Goal: Check status: Check status

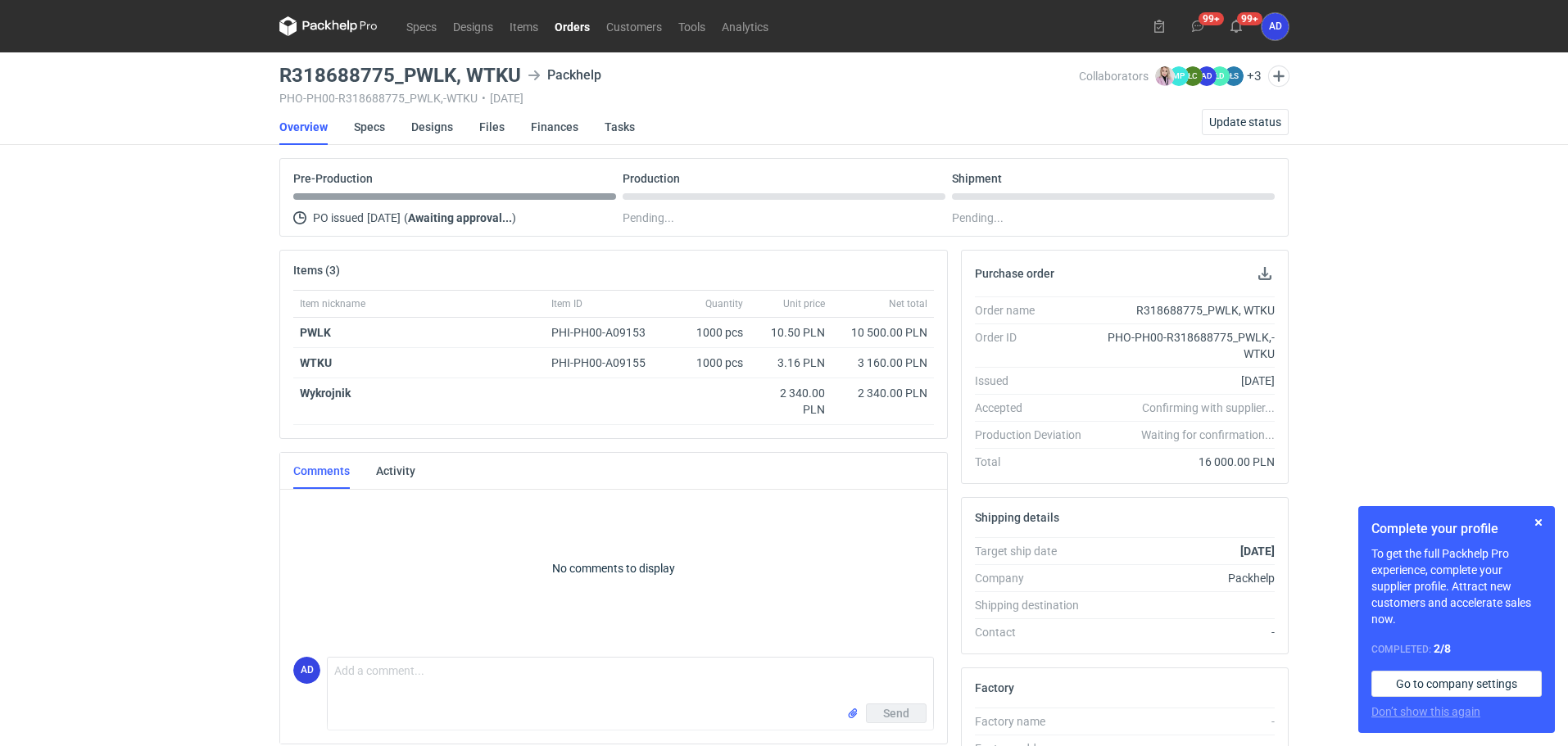
click at [573, 25] on link "Orders" at bounding box center [572, 26] width 51 height 20
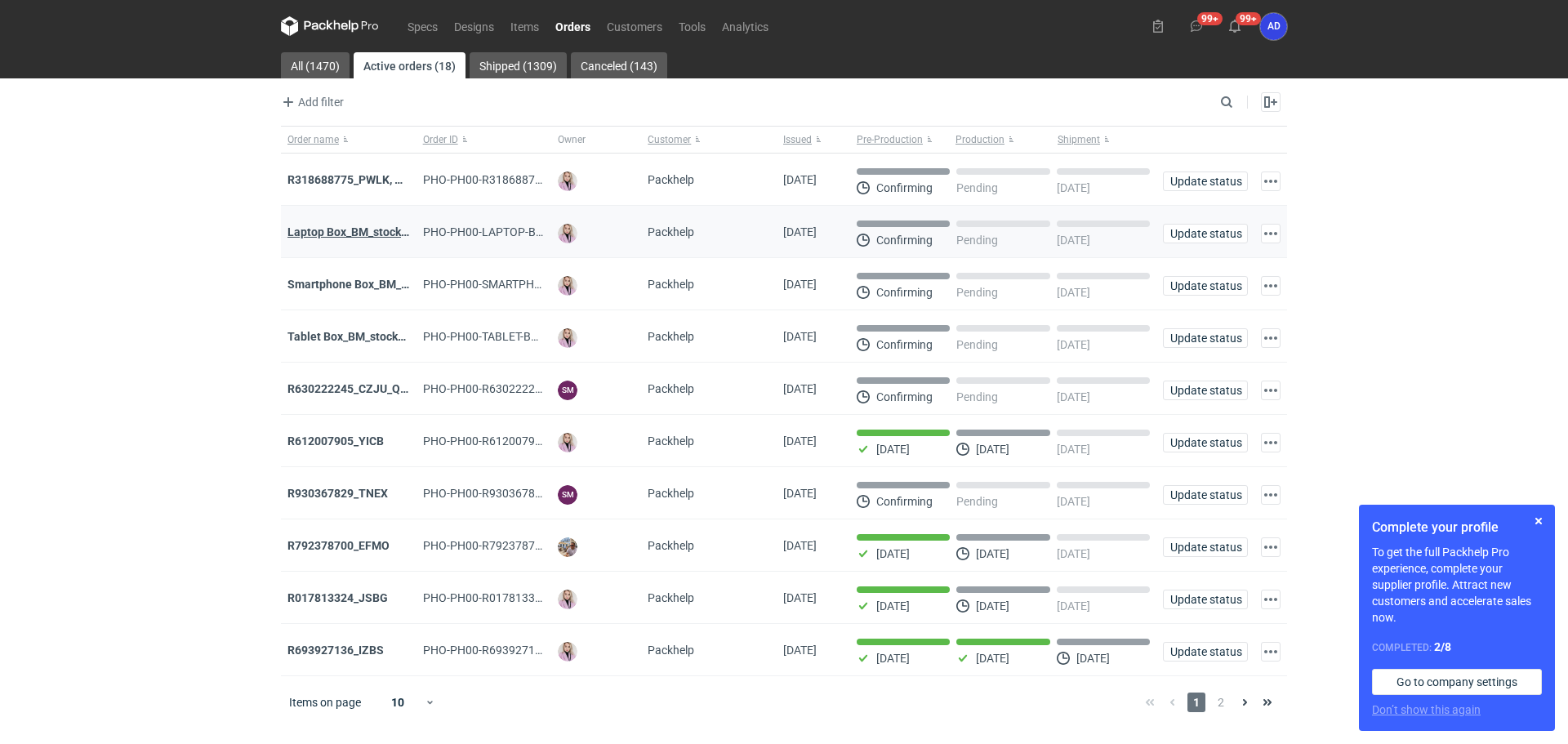
click at [354, 236] on strong "Laptop Box_BM_stock_TEST RUN" at bounding box center [373, 232] width 172 height 13
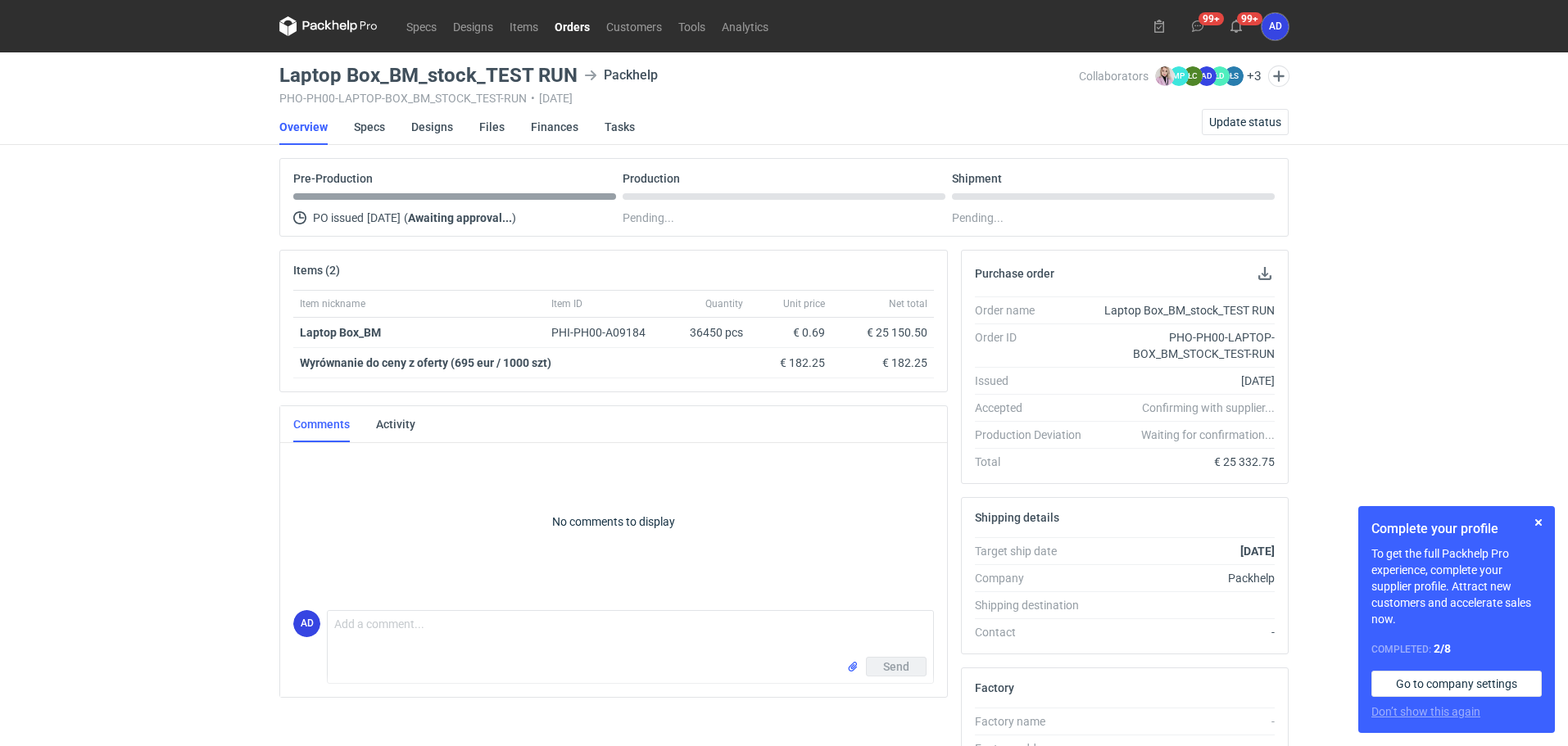
click at [573, 26] on link "Orders" at bounding box center [572, 26] width 51 height 20
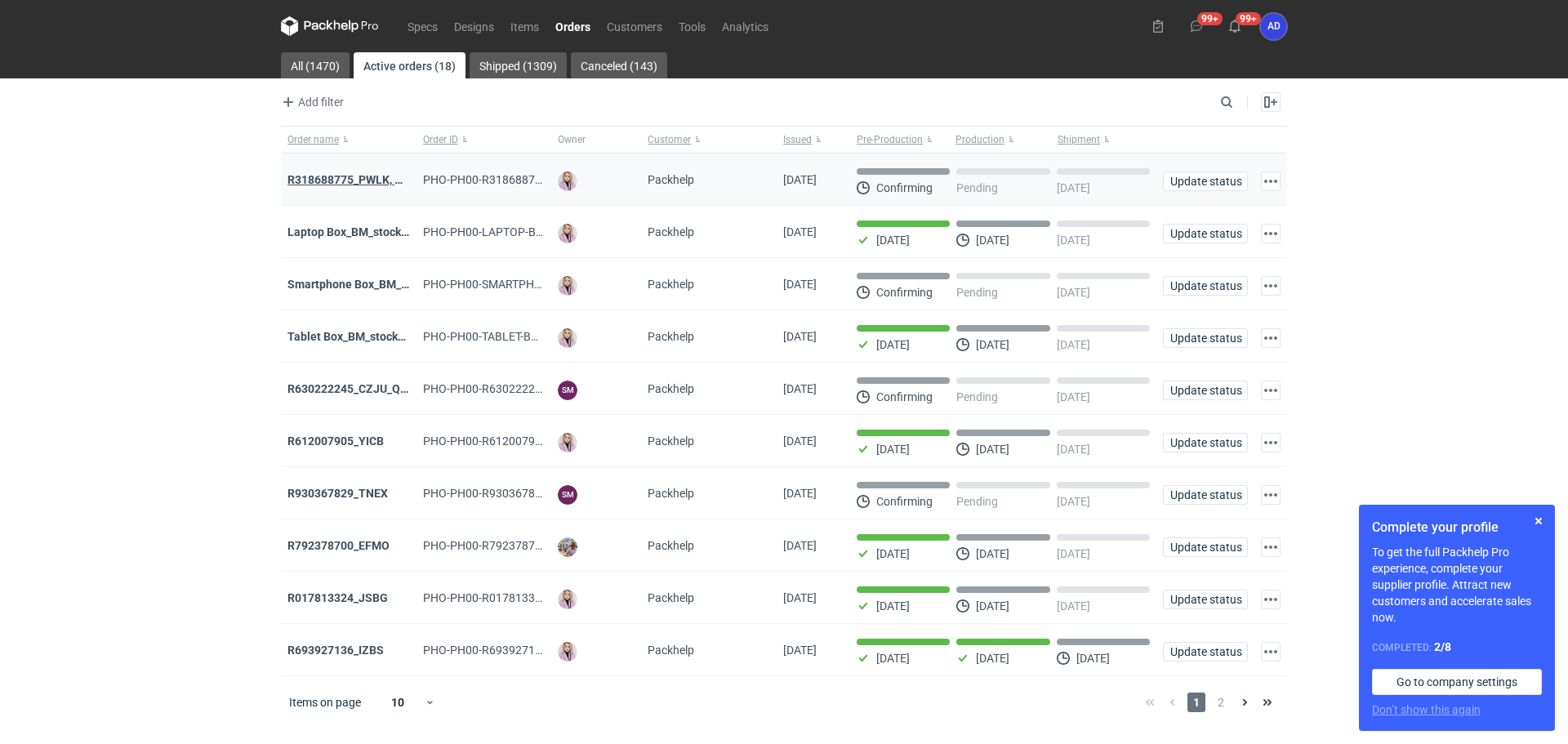
click at [357, 182] on strong "R318688775_PWLK, WTKU" at bounding box center [357, 180] width 139 height 13
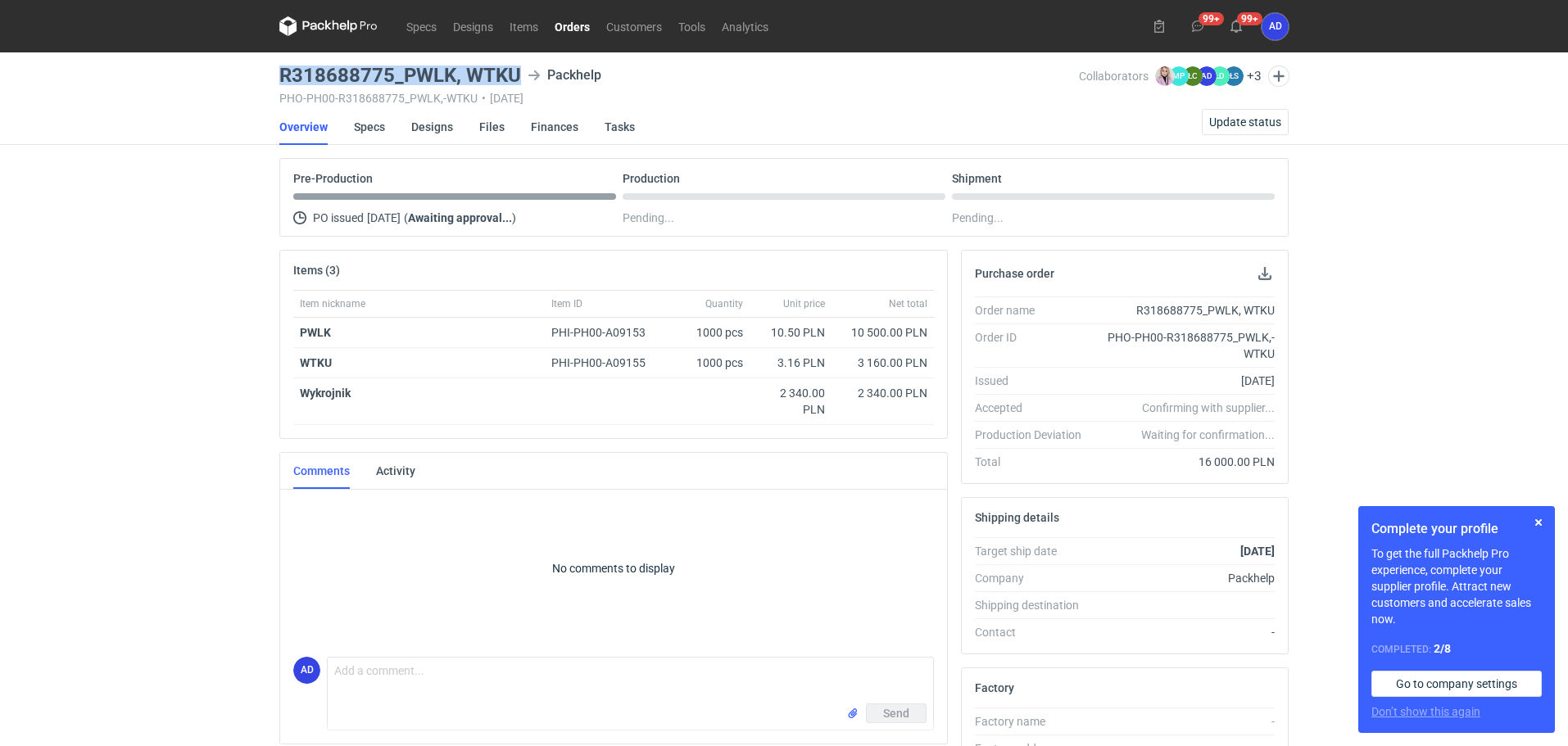
drag, startPoint x: 519, startPoint y: 72, endPoint x: 278, endPoint y: 72, distance: 241.0
click at [278, 72] on main "R318688775_PWLK, WTKU Packhelp PHO-PH00-R318688775_PWLK,-WTKU • [DATE] Collabor…" at bounding box center [784, 560] width 1023 height 1017
copy h3 "R318688775_PWLK, WTKU"
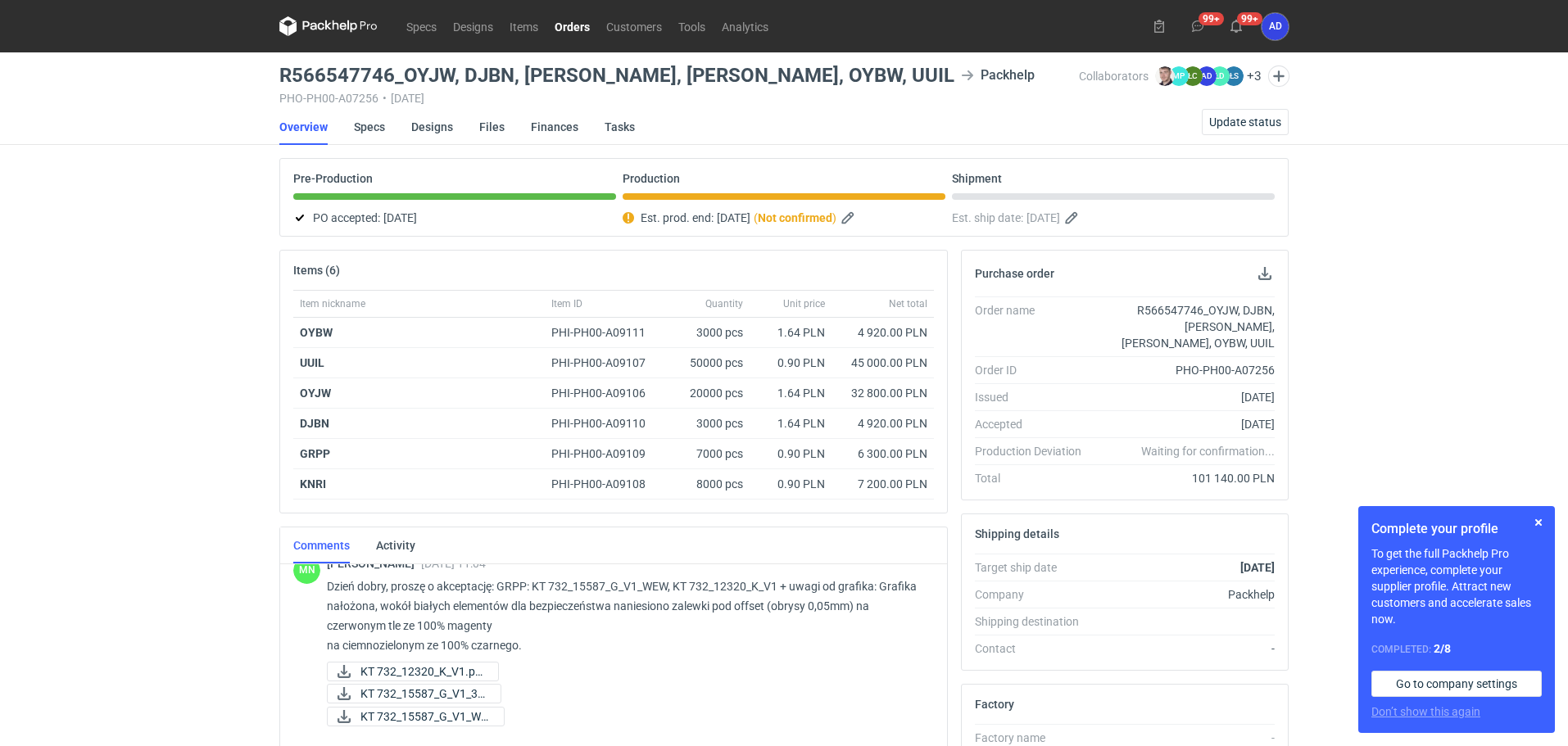
click at [577, 31] on link "Orders" at bounding box center [572, 26] width 51 height 20
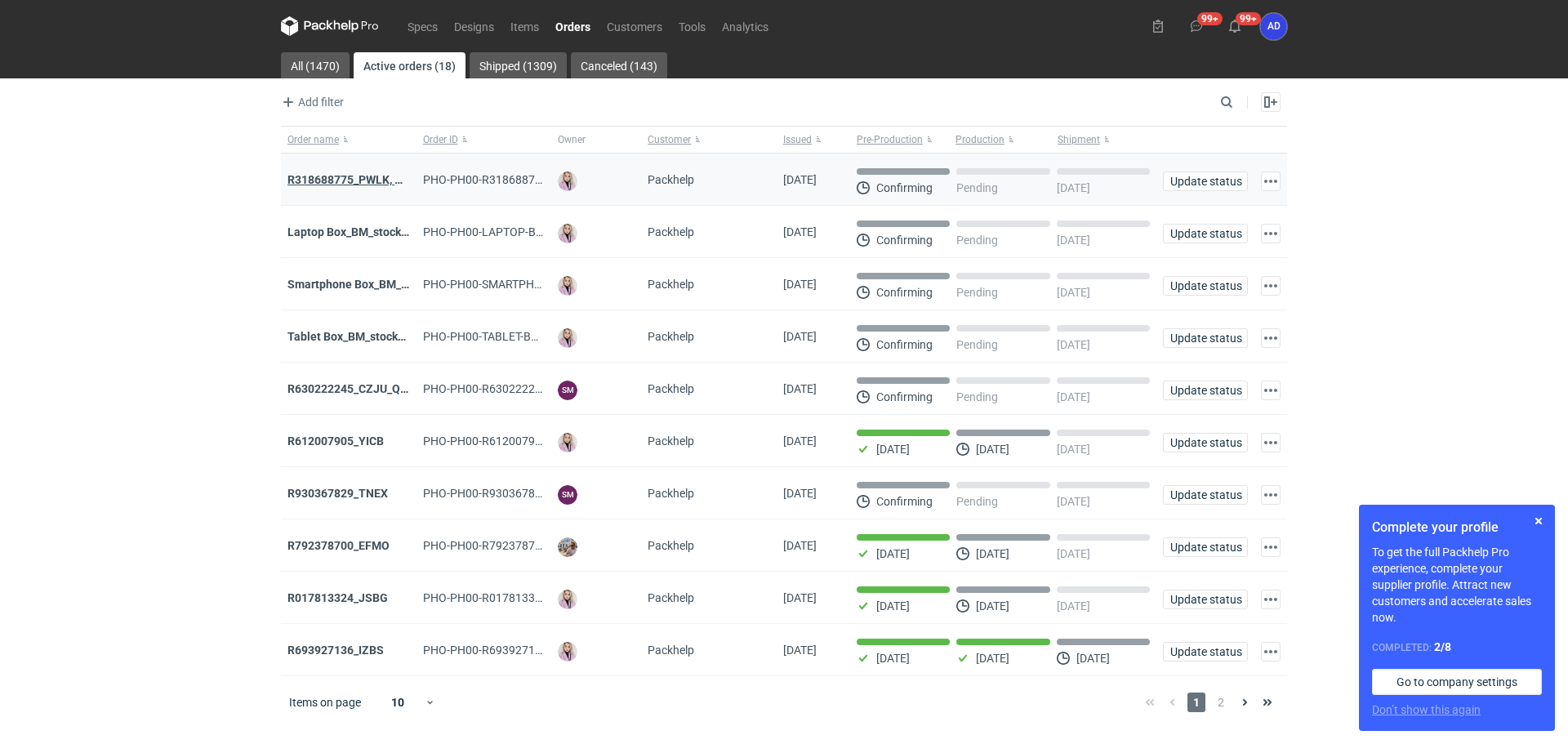
click at [312, 183] on strong "R318688775_PWLK, WTKU" at bounding box center [357, 180] width 139 height 13
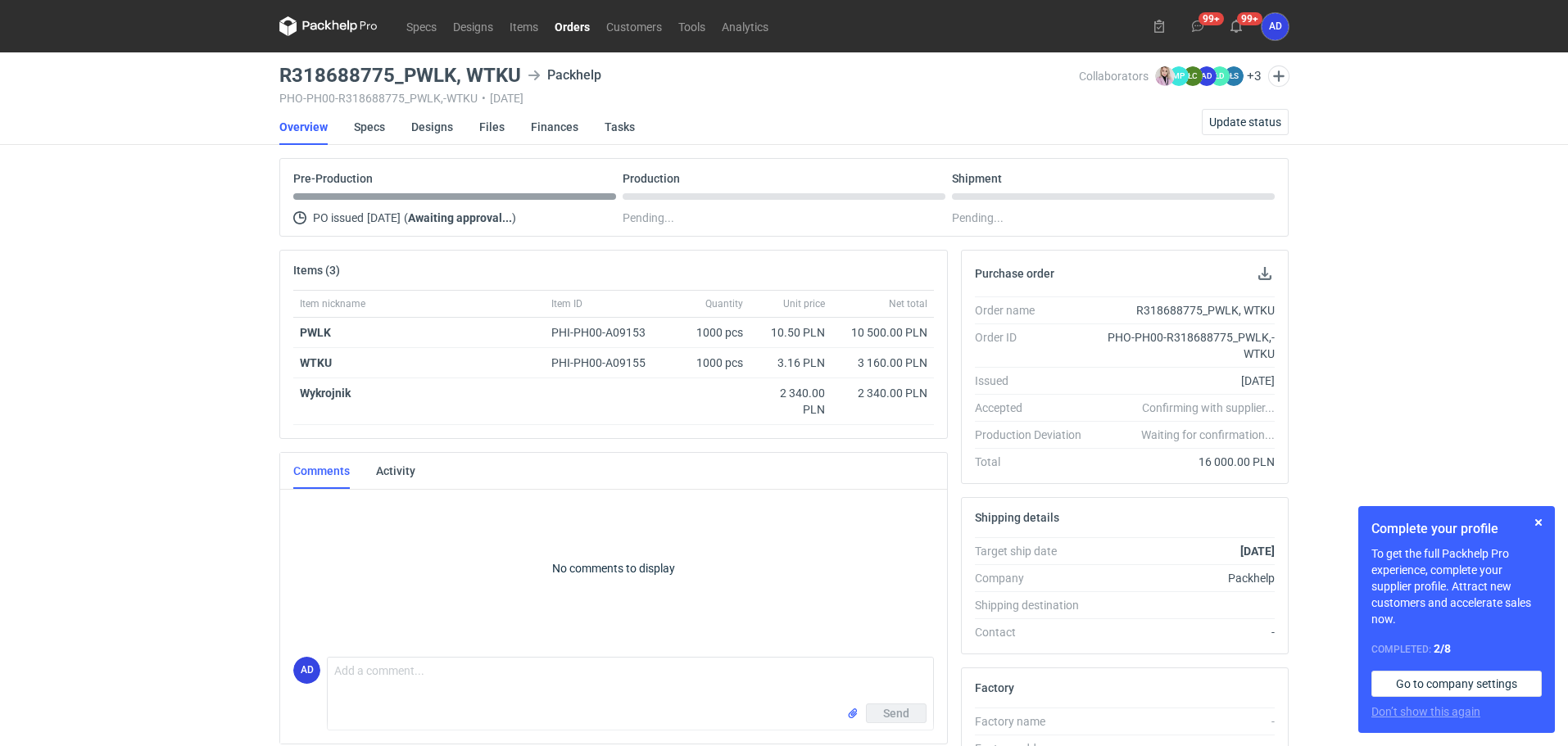
click at [576, 26] on link "Orders" at bounding box center [572, 26] width 51 height 20
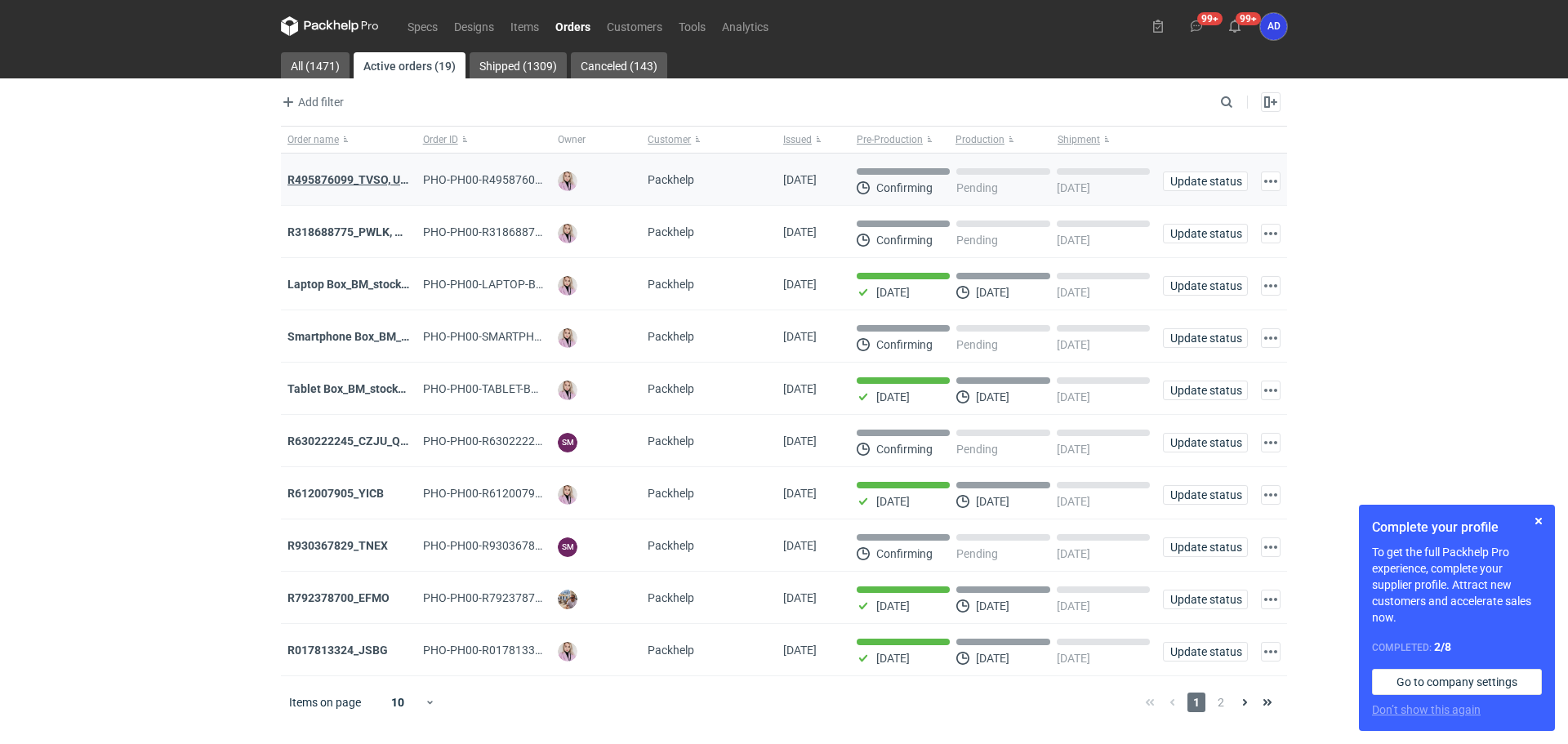
click at [385, 178] on strong "R495876099_TVSO, UQHI" at bounding box center [354, 180] width 132 height 13
